Goal: Task Accomplishment & Management: Use online tool/utility

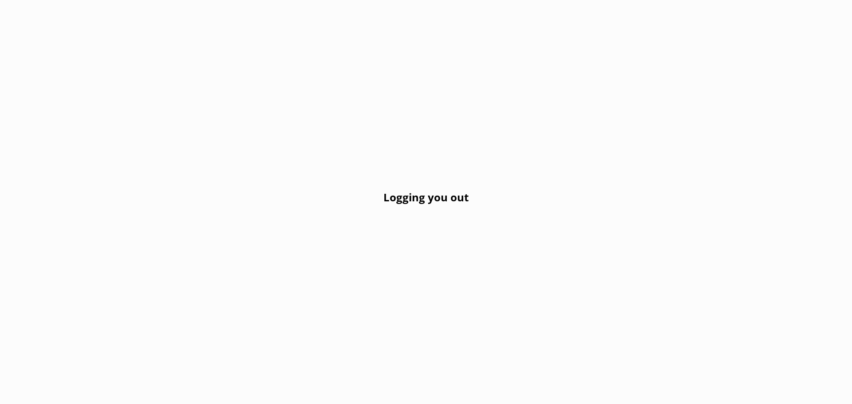
click at [309, 186] on div "Logging you out" at bounding box center [426, 202] width 852 height 404
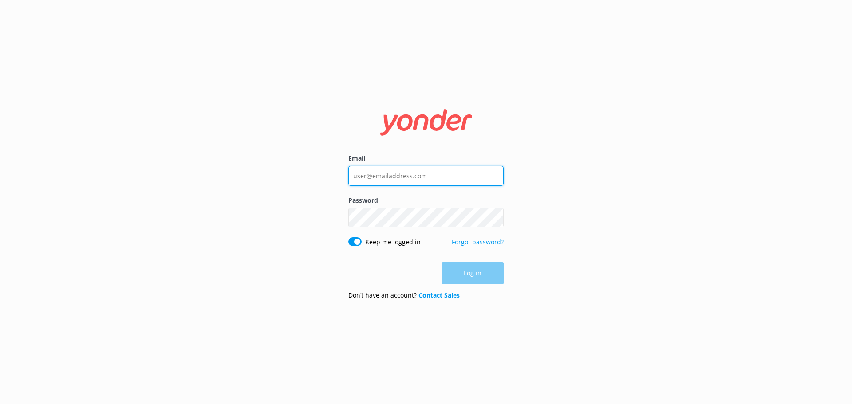
type input "[PERSON_NAME][EMAIL_ADDRESS][DOMAIN_NAME]"
click at [481, 282] on div "Log in" at bounding box center [425, 273] width 155 height 22
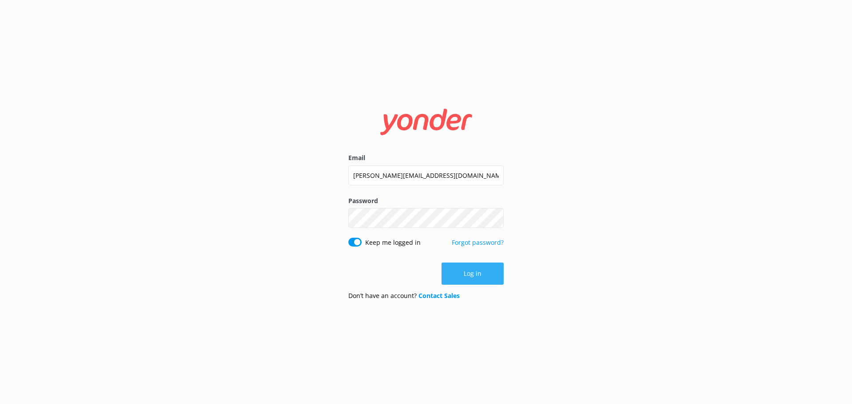
click at [474, 279] on button "Log in" at bounding box center [472, 274] width 62 height 22
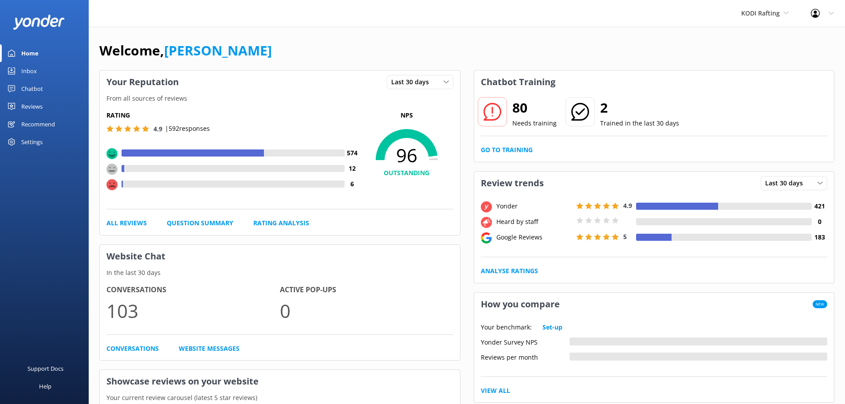
click at [38, 88] on div "Chatbot" at bounding box center [32, 89] width 22 height 18
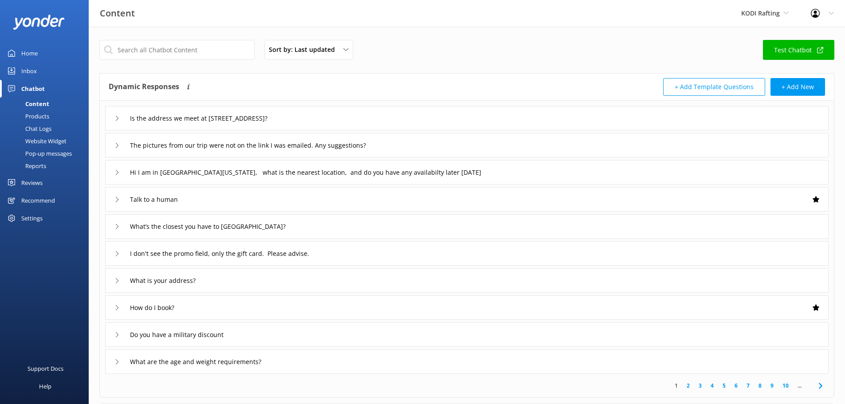
click at [39, 130] on div "Chat Logs" at bounding box center [28, 128] width 46 height 12
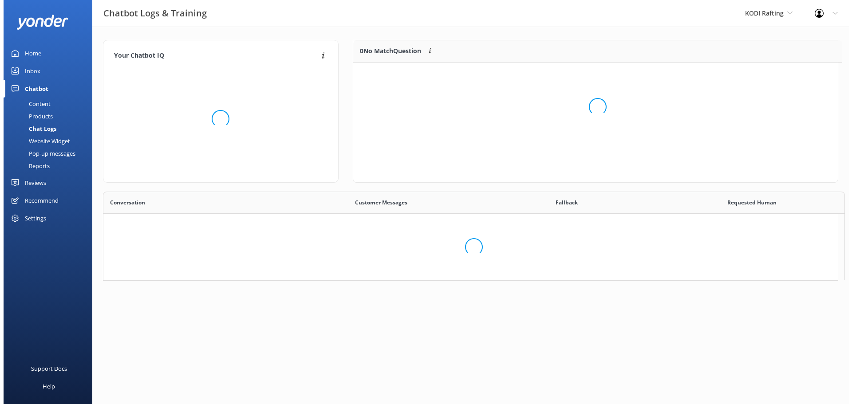
scroll to position [7, 7]
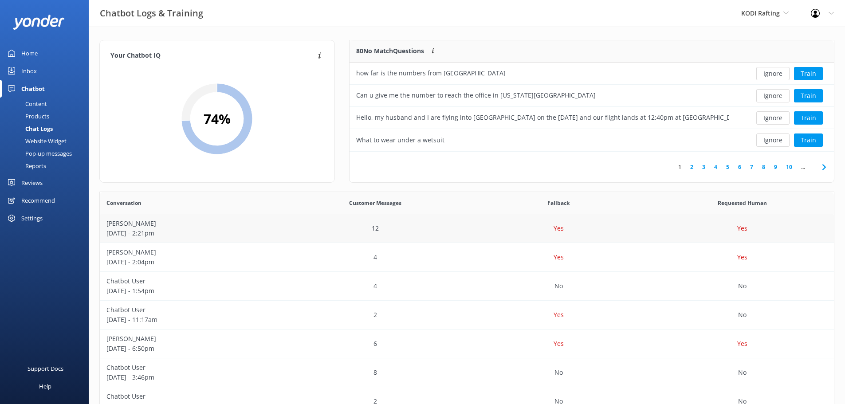
click at [171, 229] on p "August 19 - 2:21pm" at bounding box center [191, 234] width 170 height 10
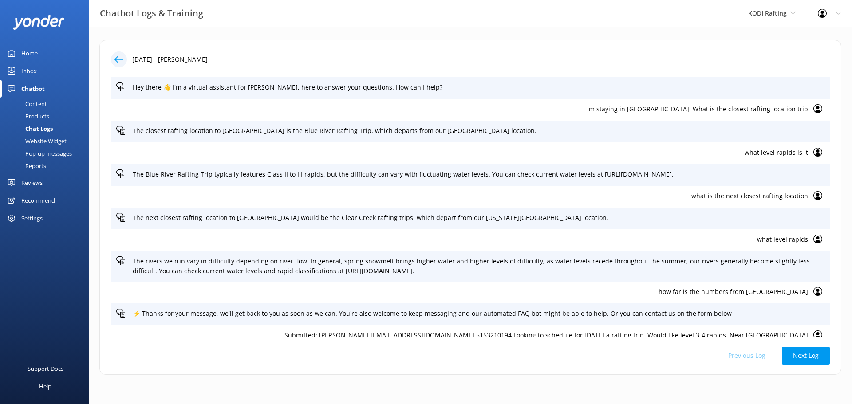
scroll to position [32, 0]
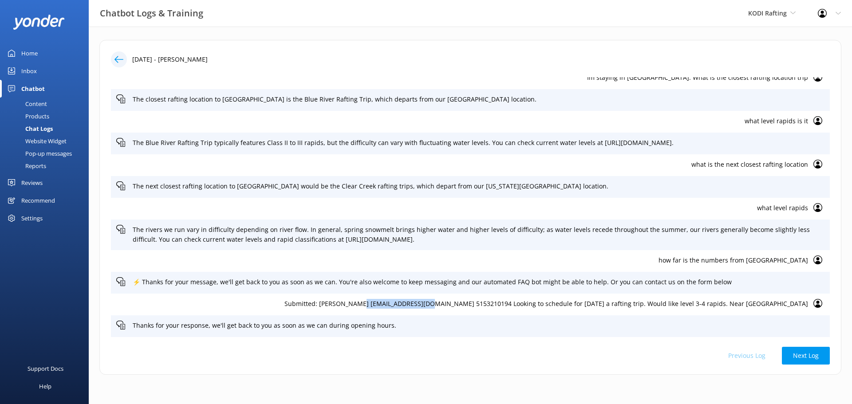
drag, startPoint x: 485, startPoint y: 304, endPoint x: 419, endPoint y: 305, distance: 66.1
click at [419, 305] on p "Submitted: Logan Shine shinelogan@gmail.com 5153210194 Looking to schedule for …" at bounding box center [462, 304] width 692 height 10
